Goal: Information Seeking & Learning: Learn about a topic

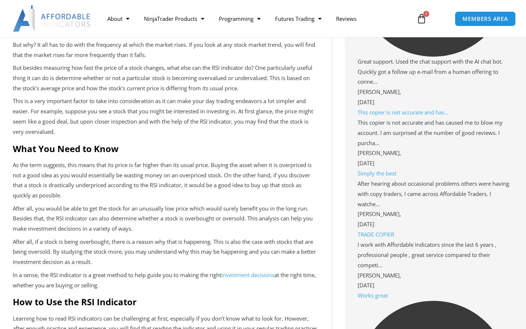
scroll to position [647, 0]
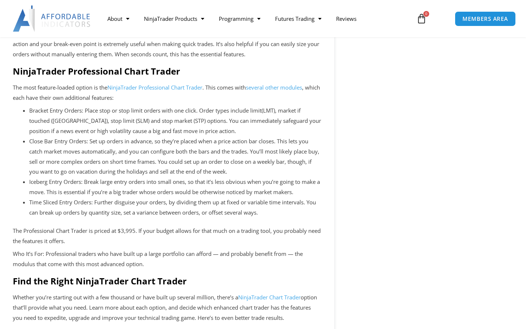
scroll to position [627, 0]
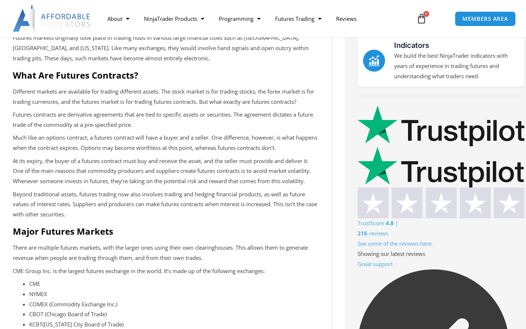
scroll to position [417, 0]
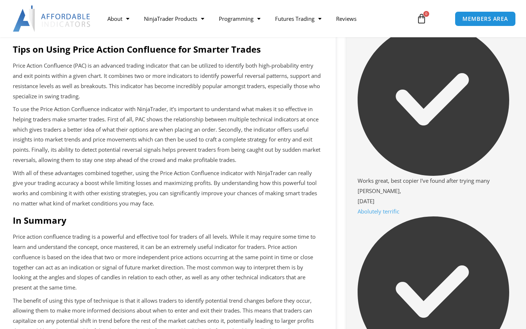
scroll to position [923, 0]
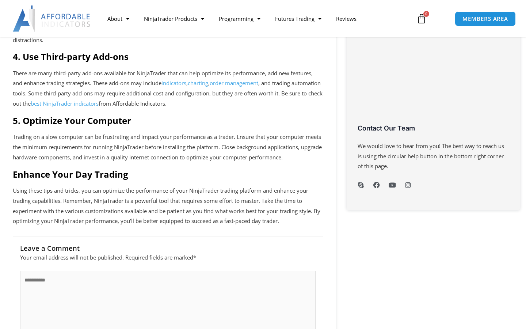
scroll to position [591, 0]
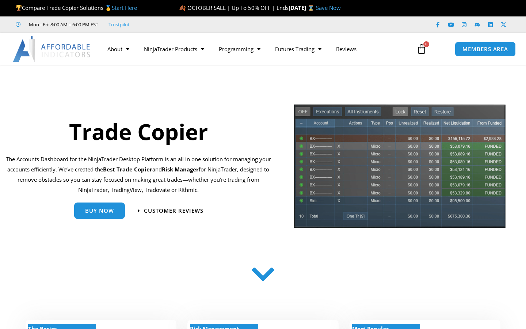
scroll to position [627, 0]
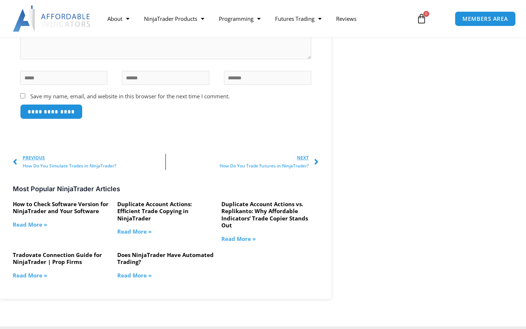
scroll to position [1249, 0]
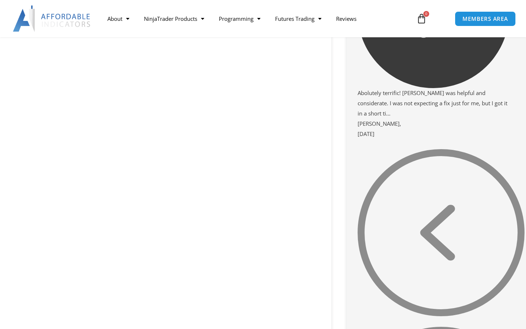
scroll to position [1752, 0]
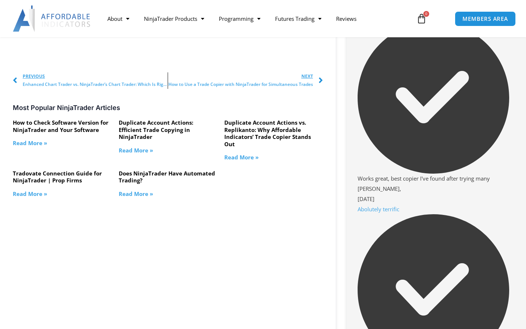
scroll to position [925, 0]
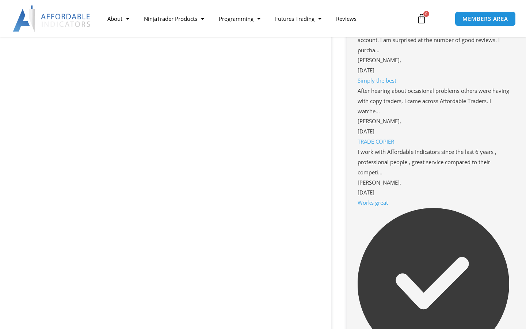
scroll to position [1765, 0]
